Goal: Information Seeking & Learning: Learn about a topic

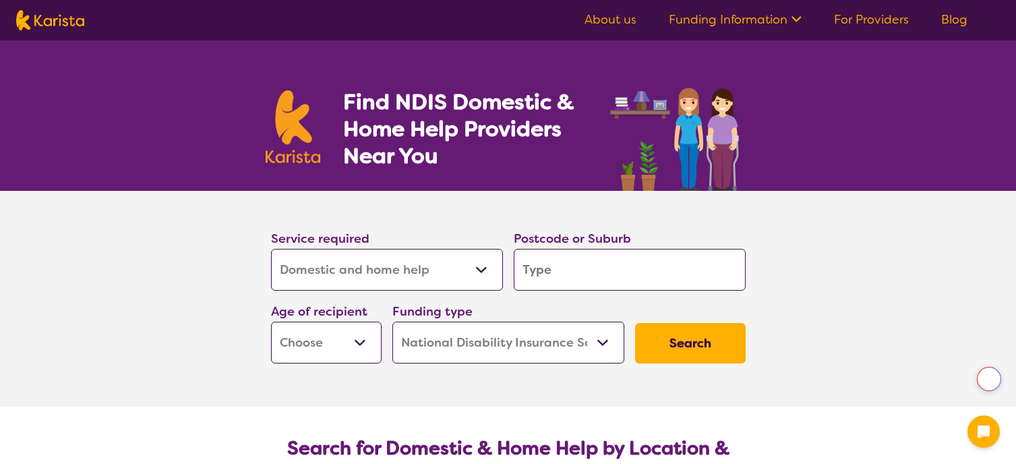
select select "Domestic and home help"
select select "NDIS"
select select "Domestic and home help"
select select "NDIS"
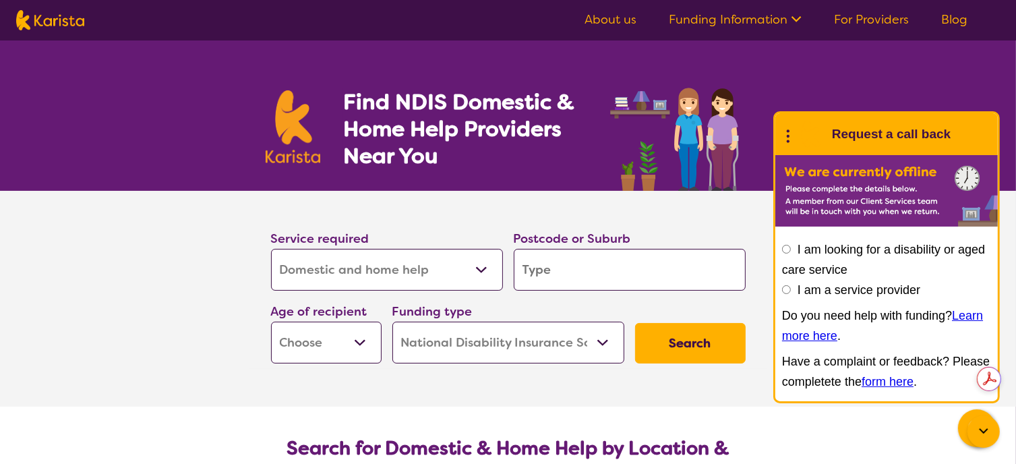
click at [481, 266] on select "Allied Health Assistant Assessment ([MEDICAL_DATA] or [MEDICAL_DATA]) Behaviour…" at bounding box center [387, 270] width 232 height 42
click at [577, 272] on input "search" at bounding box center [630, 270] width 232 height 42
type input "3"
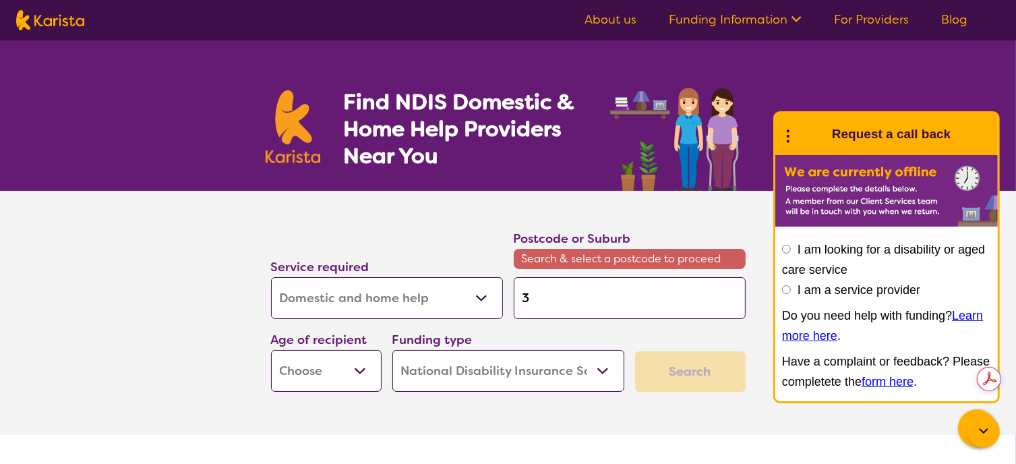
type input "38"
type input "381"
type input "3810"
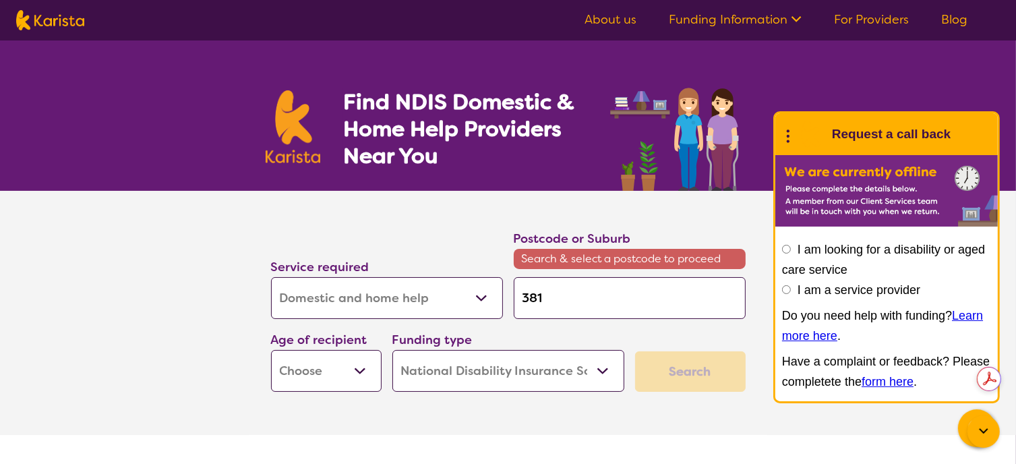
type input "3810"
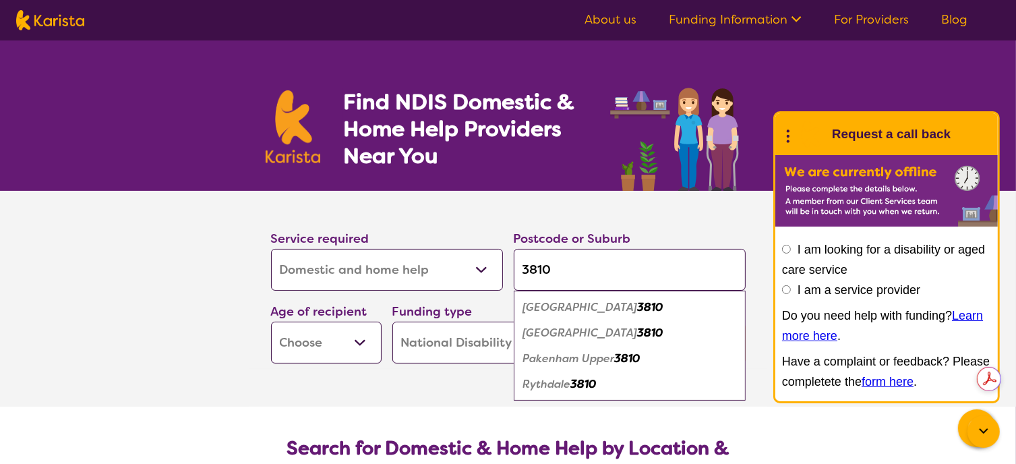
type input "3810"
click at [552, 305] on em "[GEOGRAPHIC_DATA]" at bounding box center [580, 307] width 115 height 14
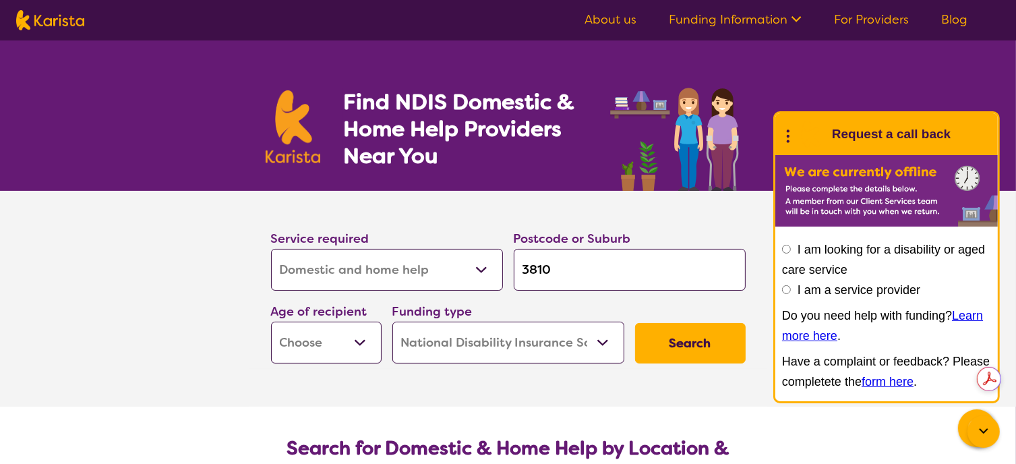
click at [362, 340] on select "Early Childhood - 0 to 9 Child - 10 to 11 Adolescent - 12 to 17 Adult - 18 to 6…" at bounding box center [326, 343] width 111 height 42
select select "AD"
click at [271, 322] on select "Early Childhood - 0 to 9 Child - 10 to 11 Adolescent - 12 to 17 Adult - 18 to 6…" at bounding box center [326, 343] width 111 height 42
select select "AD"
click at [676, 345] on button "Search" at bounding box center [690, 343] width 111 height 40
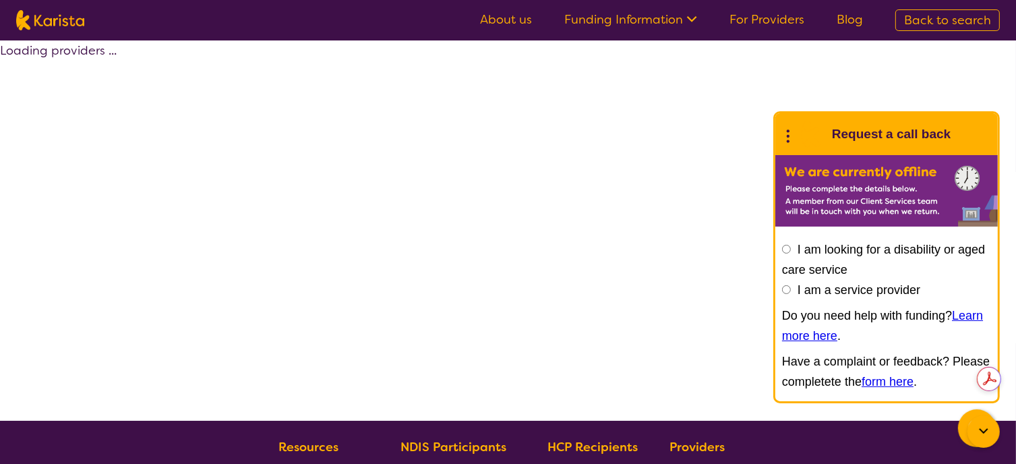
select select "by_score"
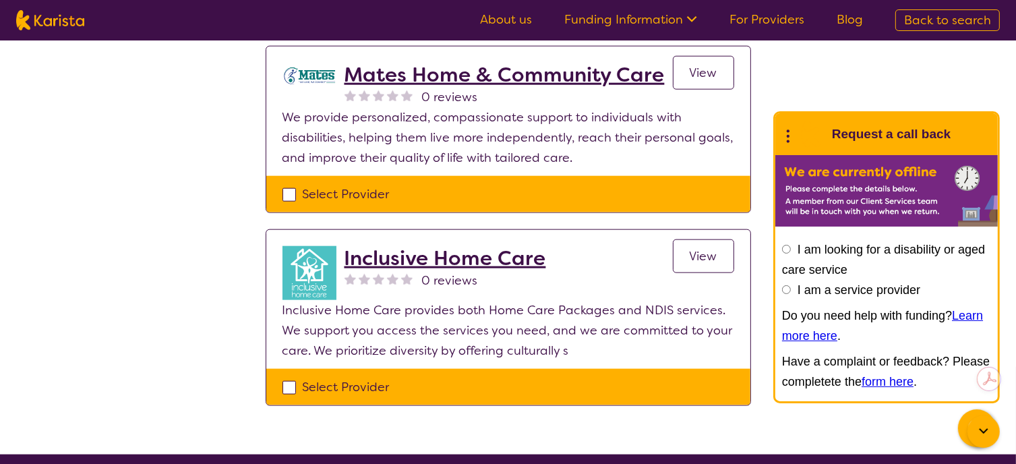
scroll to position [1551, 0]
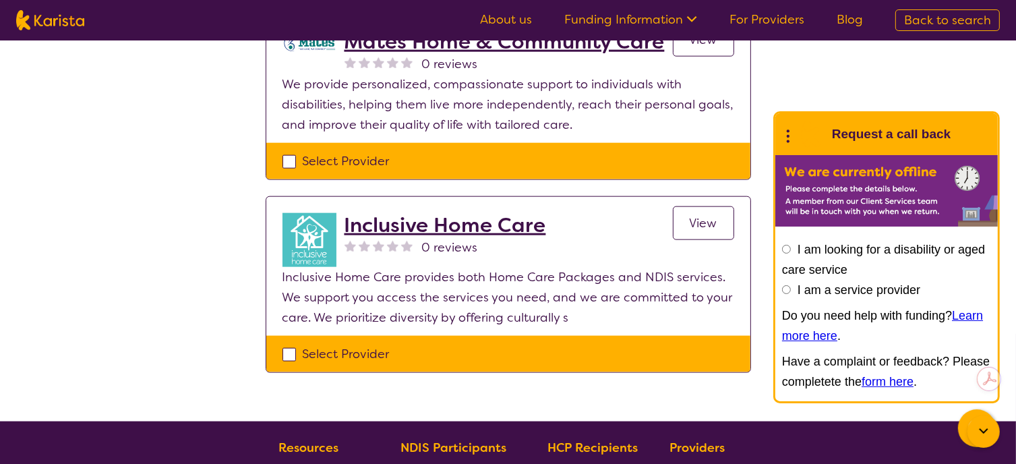
select select "Domestic and home help"
select select "AD"
select select "NDIS"
select select "Domestic and home help"
select select "AD"
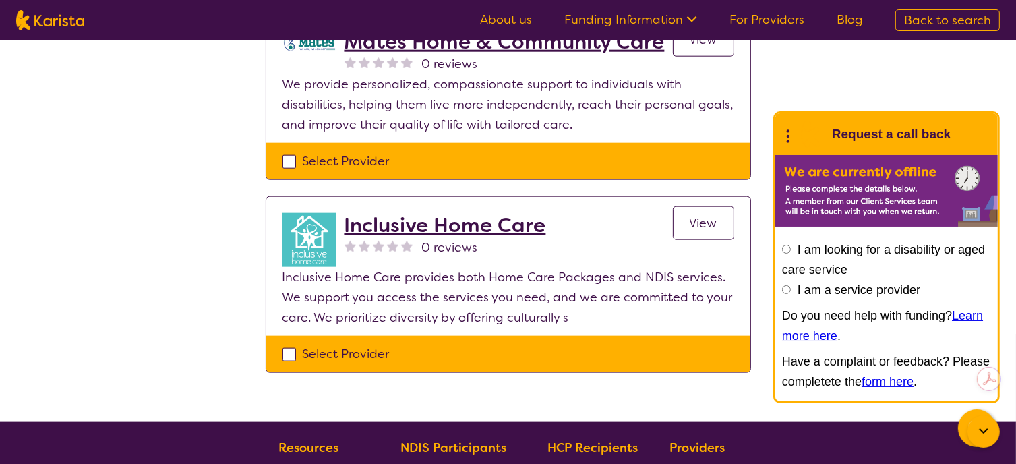
select select "NDIS"
